Goal: Find specific page/section: Find specific page/section

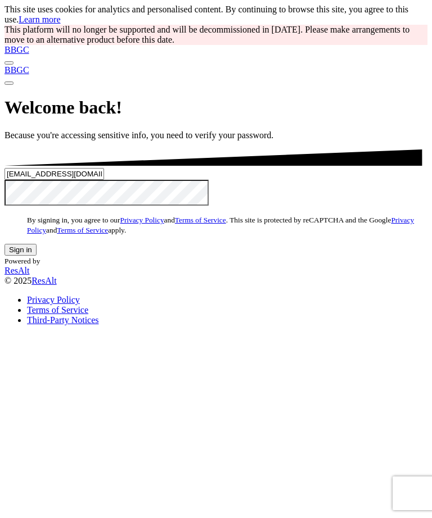
click at [37, 256] on button "Sign in" at bounding box center [20, 250] width 32 height 12
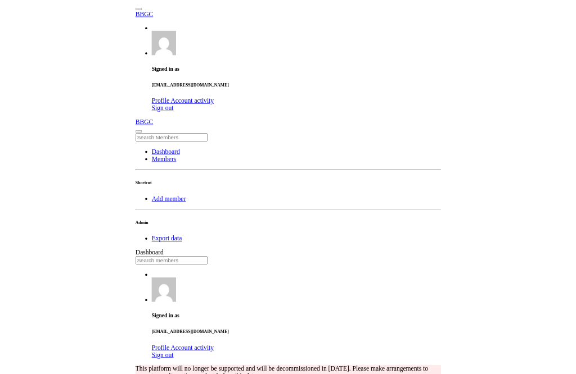
scroll to position [197, 233]
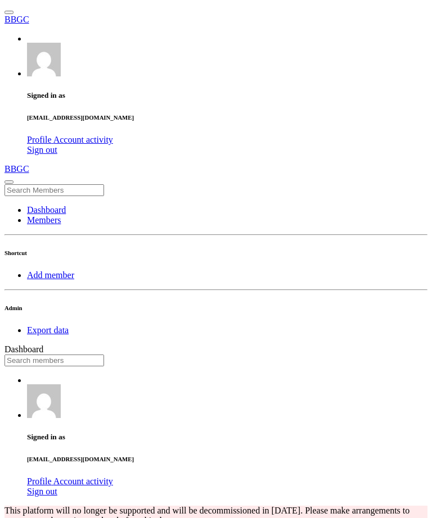
click at [104, 355] on input "text" at bounding box center [54, 361] width 100 height 12
type input "fin"
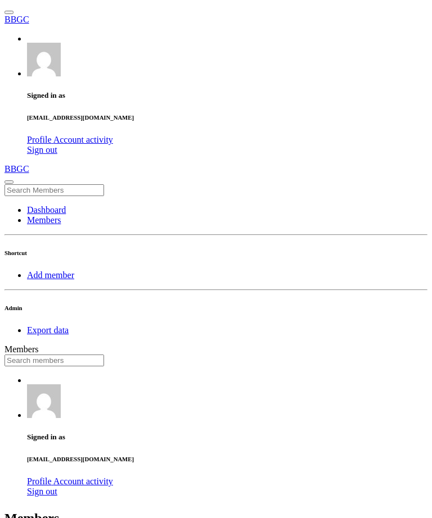
click at [104, 355] on input "text" at bounding box center [54, 361] width 100 height 12
type input "finle"
click at [104, 355] on input "text" at bounding box center [54, 361] width 100 height 12
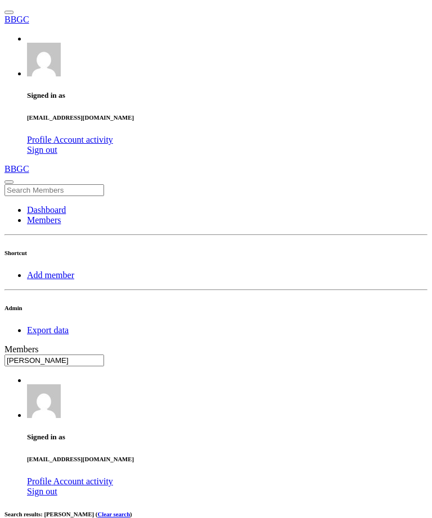
type input "sims"
click at [104, 355] on input "text" at bounding box center [54, 361] width 100 height 12
type input "sims"
